Goal: Task Accomplishment & Management: Manage account settings

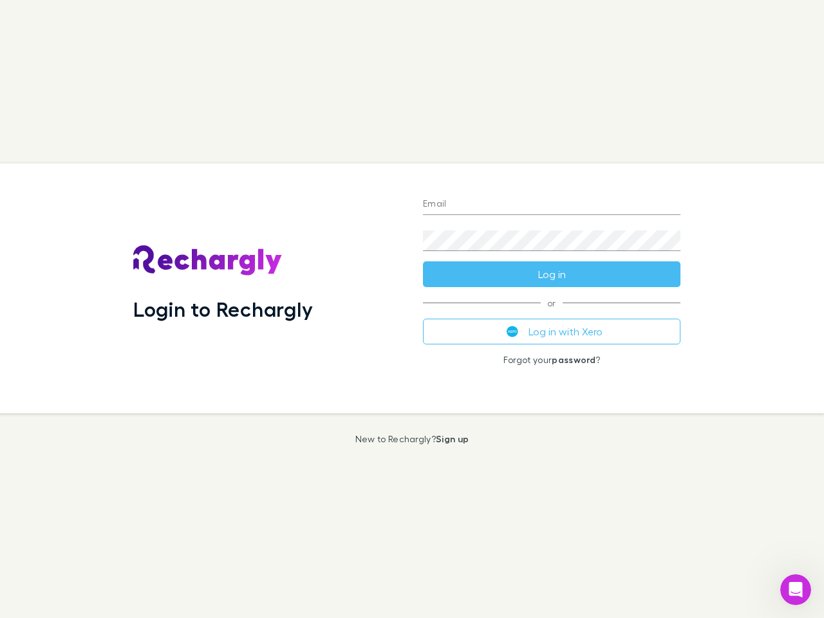
click at [412, 309] on div "Login to Rechargly" at bounding box center [268, 289] width 290 height 250
click at [552, 205] on input "Email" at bounding box center [552, 204] width 258 height 21
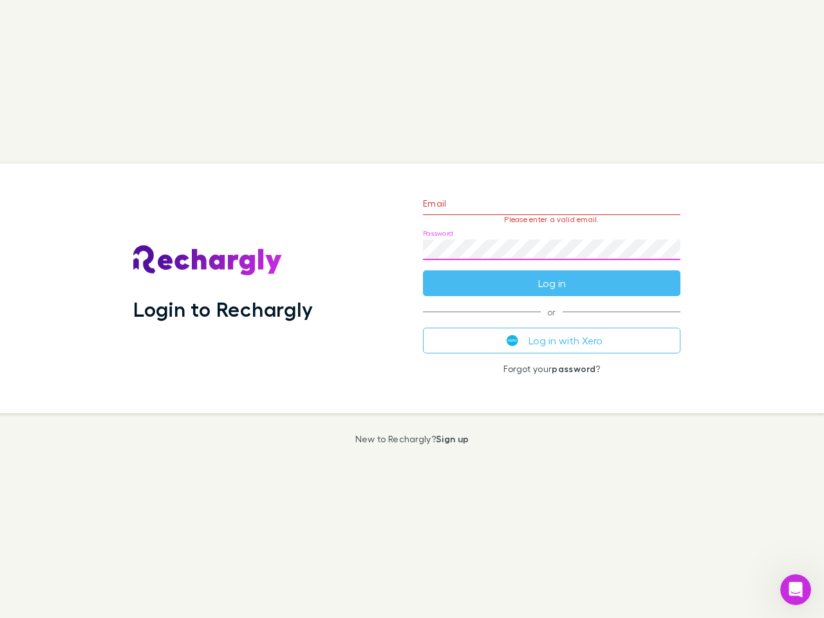
click at [552, 274] on form "Email Please enter a valid email. Password Log in" at bounding box center [552, 240] width 258 height 112
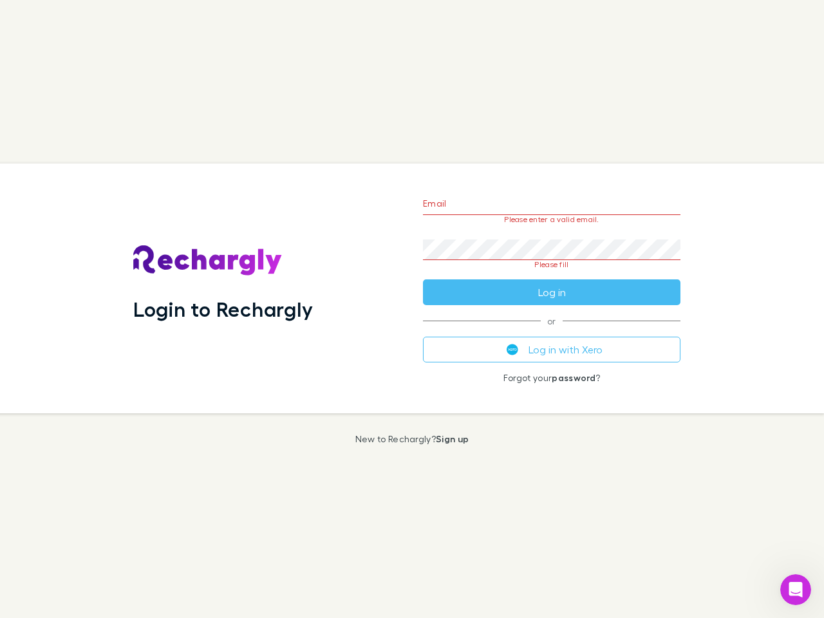
click at [552, 332] on div "Email Please enter a valid email. Password Please fill Log in or Log in with Xe…" at bounding box center [552, 289] width 278 height 250
click at [796, 590] on icon "Open Intercom Messenger" at bounding box center [795, 589] width 21 height 21
